Goal: Information Seeking & Learning: Learn about a topic

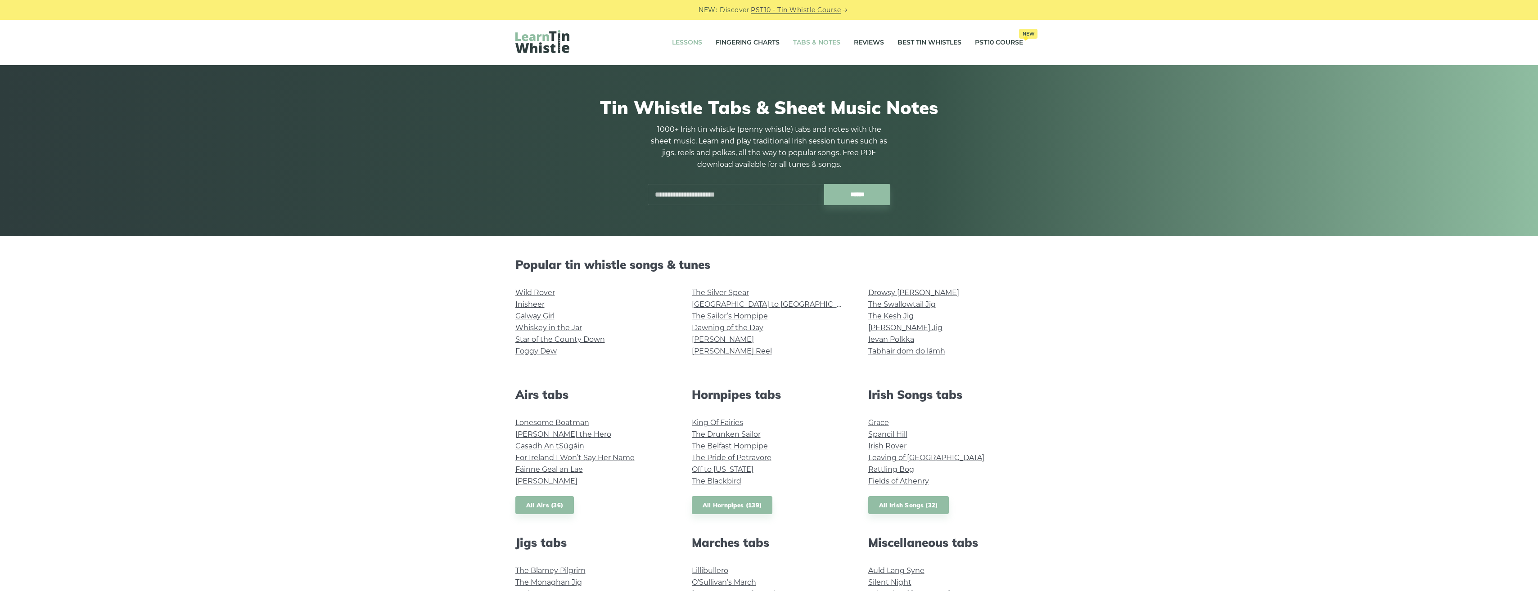
click at [679, 43] on link "Lessons" at bounding box center [687, 43] width 30 height 23
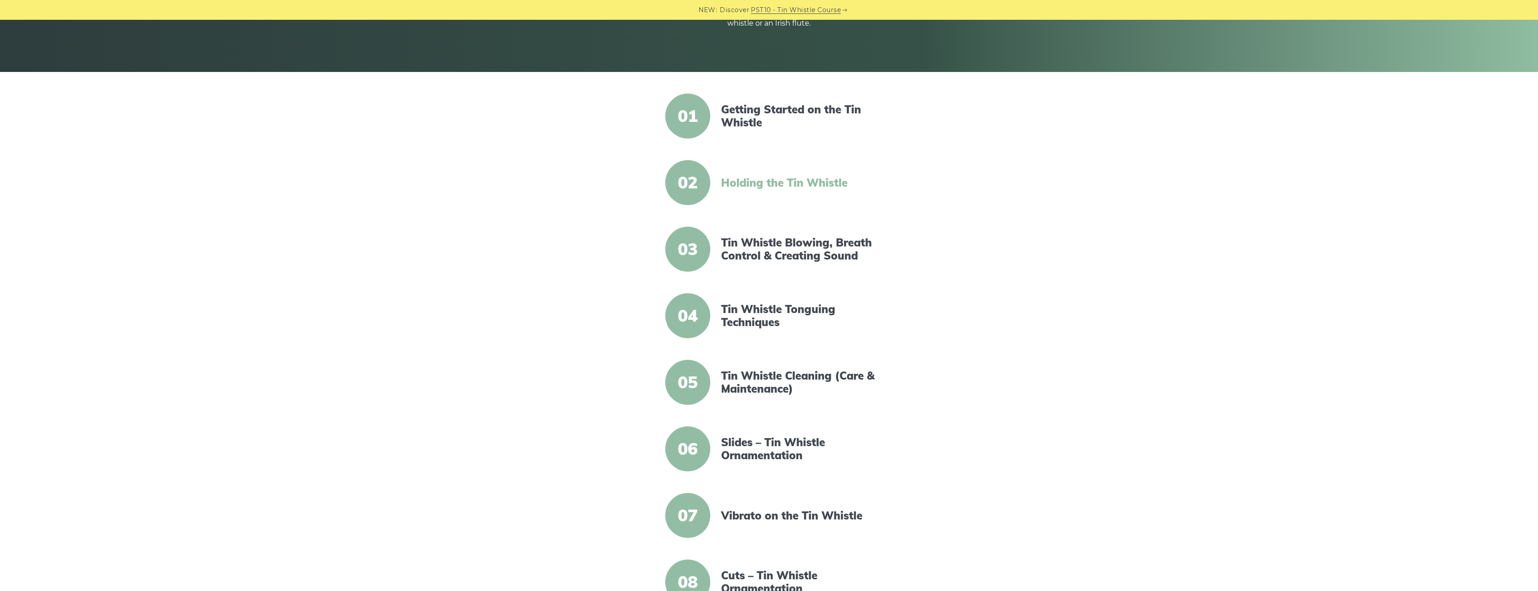
scroll to position [180, 0]
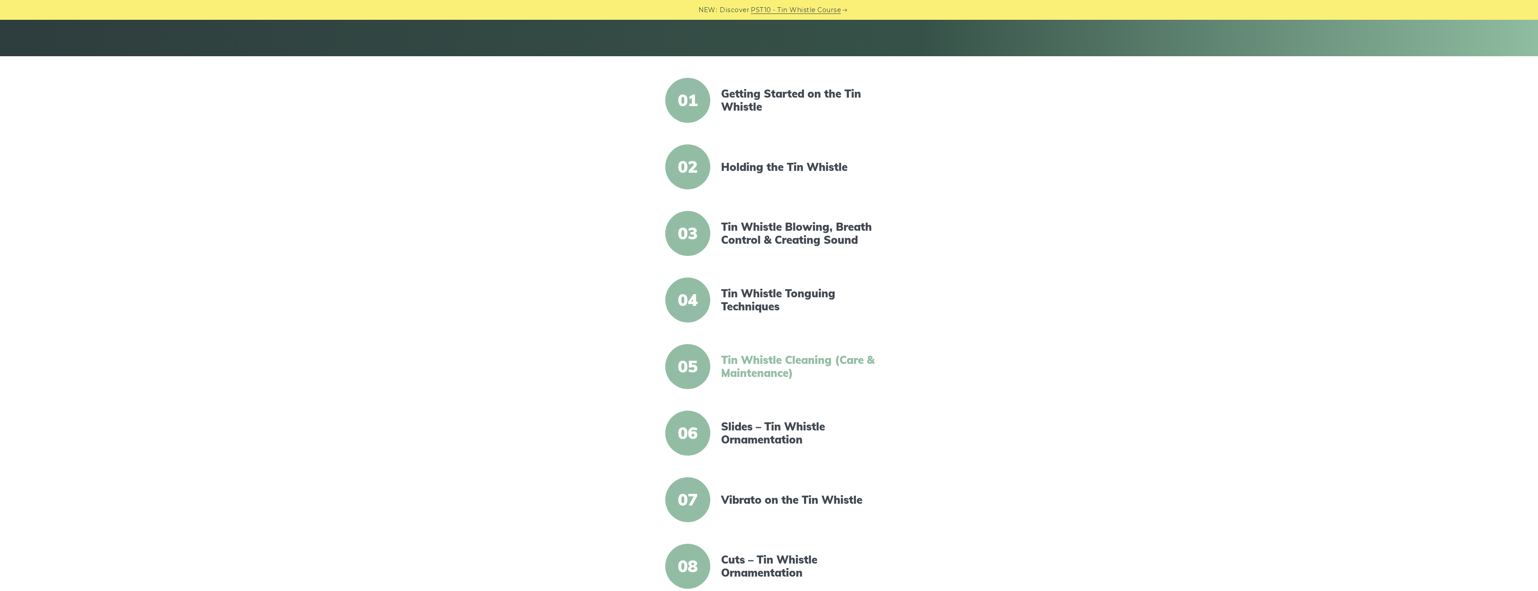
click at [737, 363] on link "Tin Whistle Cleaning (Care & Maintenance)" at bounding box center [798, 367] width 155 height 26
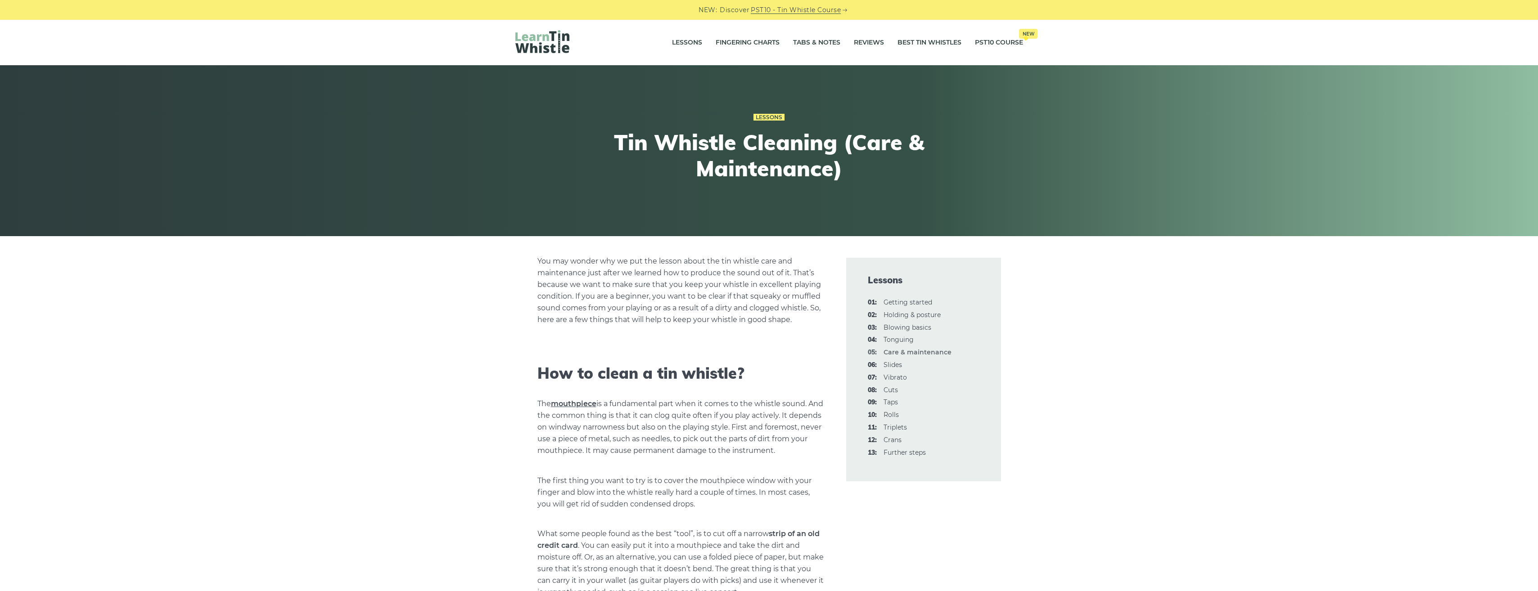
click at [569, 403] on link "mouthpiece" at bounding box center [573, 404] width 45 height 9
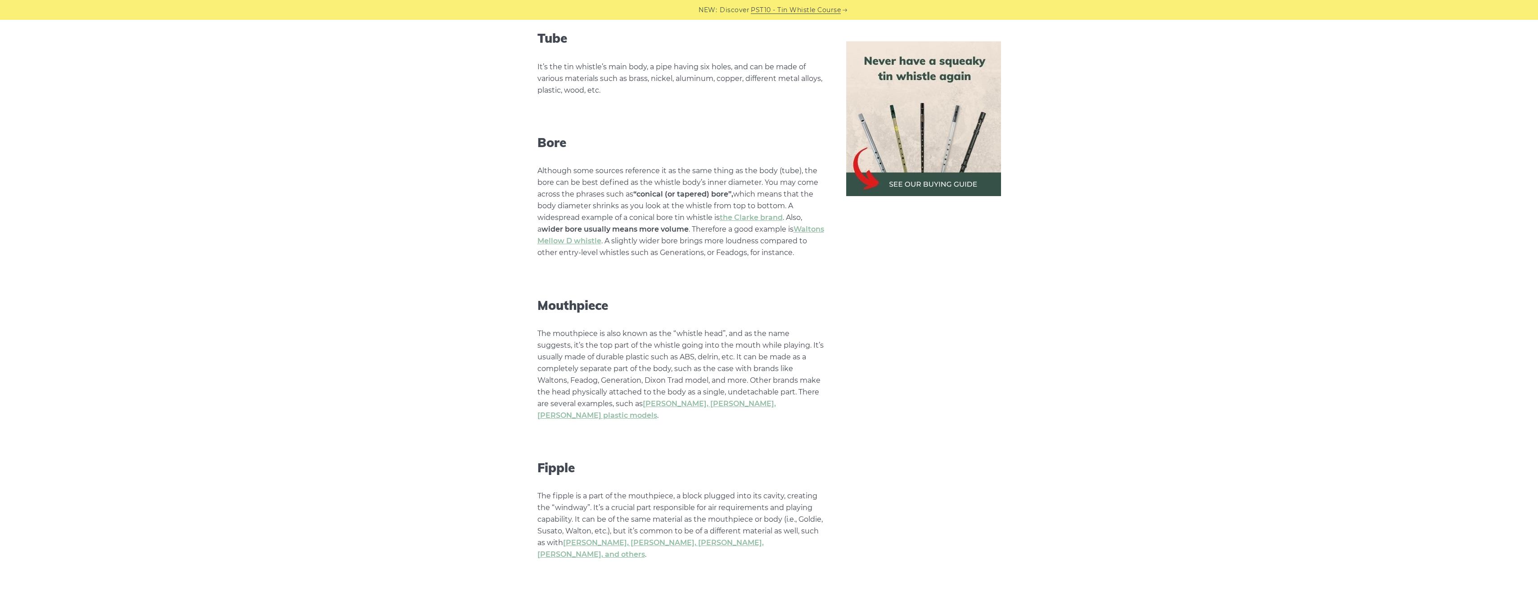
scroll to position [630, 0]
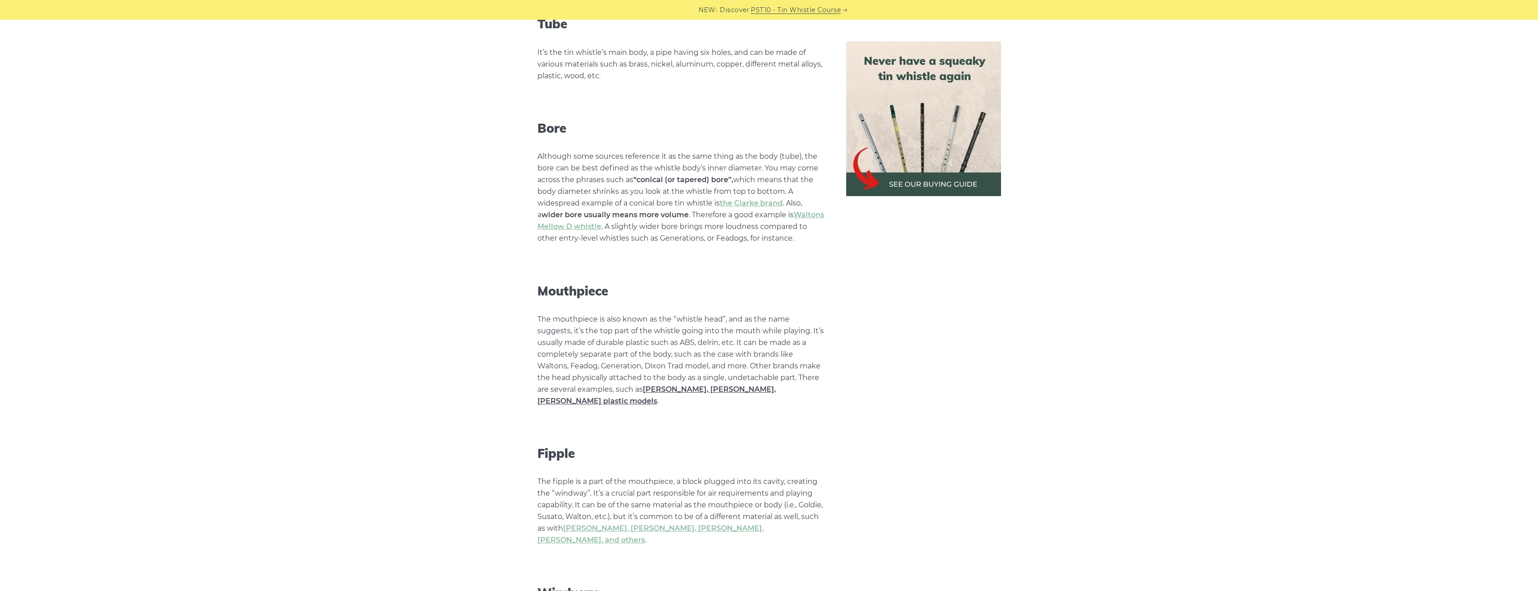
click at [715, 392] on link "Goldie, Susato, Dixon plastic models" at bounding box center [656, 395] width 239 height 20
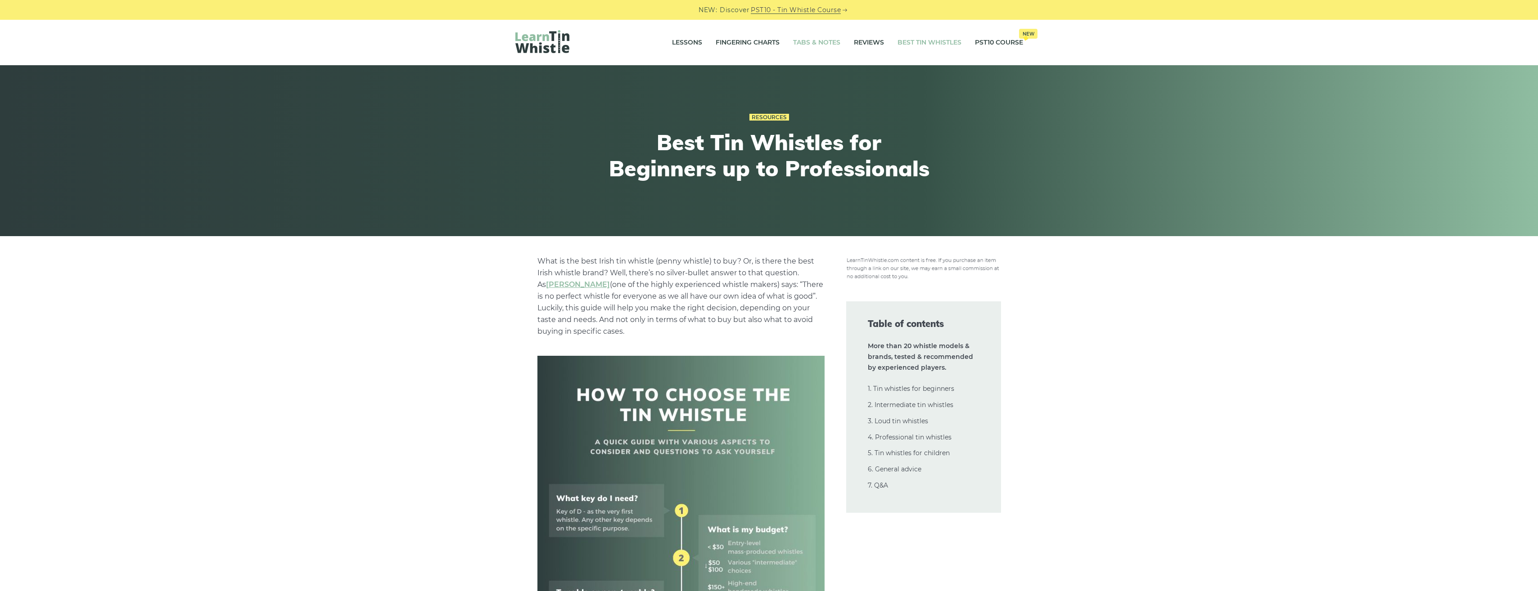
click at [813, 39] on link "Tabs & Notes" at bounding box center [816, 43] width 47 height 23
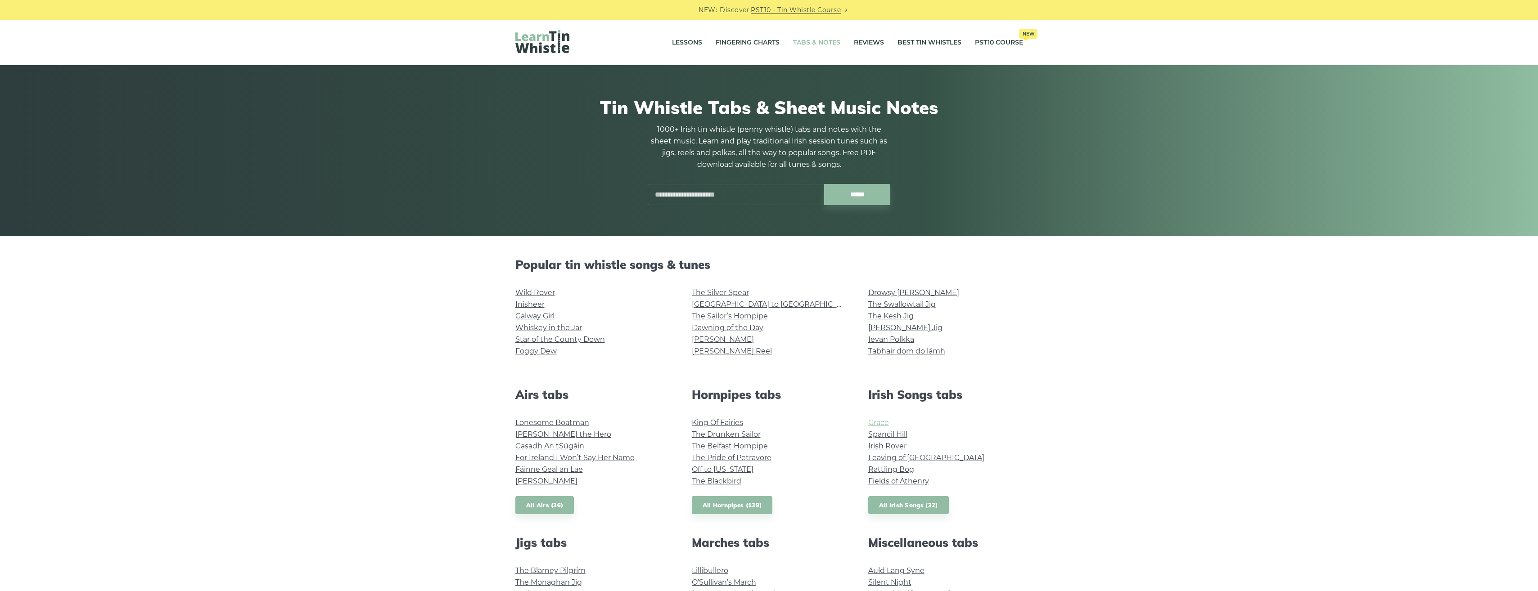
click at [876, 421] on link "Grace" at bounding box center [878, 423] width 21 height 9
